Goal: Book appointment/travel/reservation

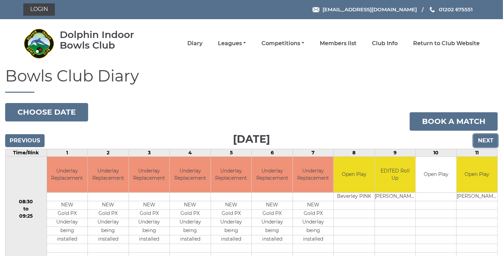
click at [484, 141] on input "Next" at bounding box center [485, 140] width 24 height 13
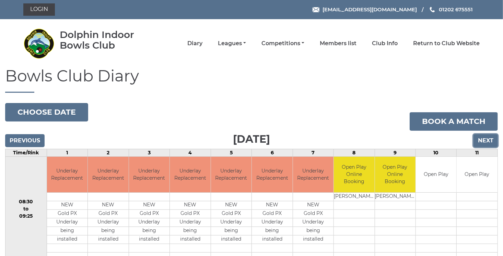
click at [488, 141] on input "Next" at bounding box center [485, 140] width 24 height 13
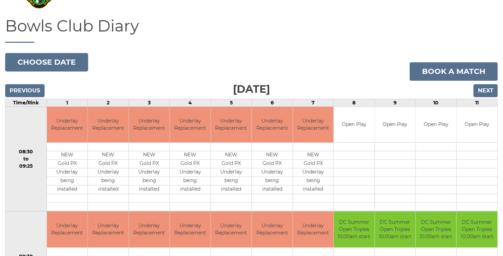
scroll to position [23, 0]
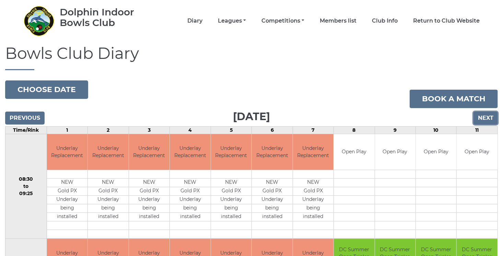
click at [484, 121] on input "Next" at bounding box center [485, 118] width 24 height 13
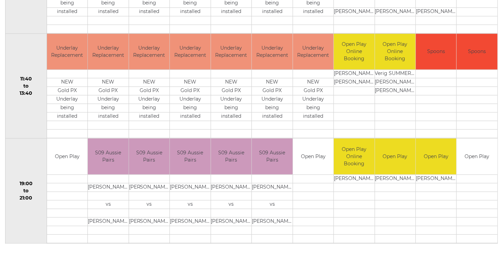
scroll to position [338, 0]
